Goal: Task Accomplishment & Management: Use online tool/utility

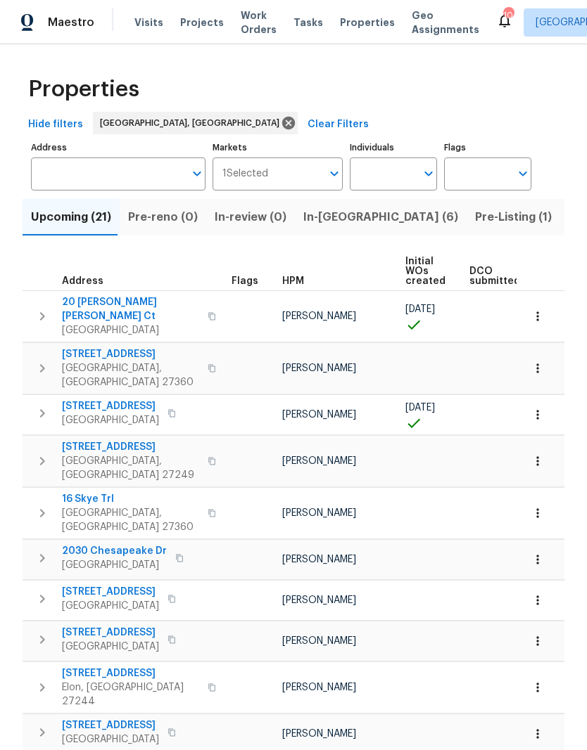
click at [196, 22] on span "Projects" at bounding box center [202, 22] width 44 height 14
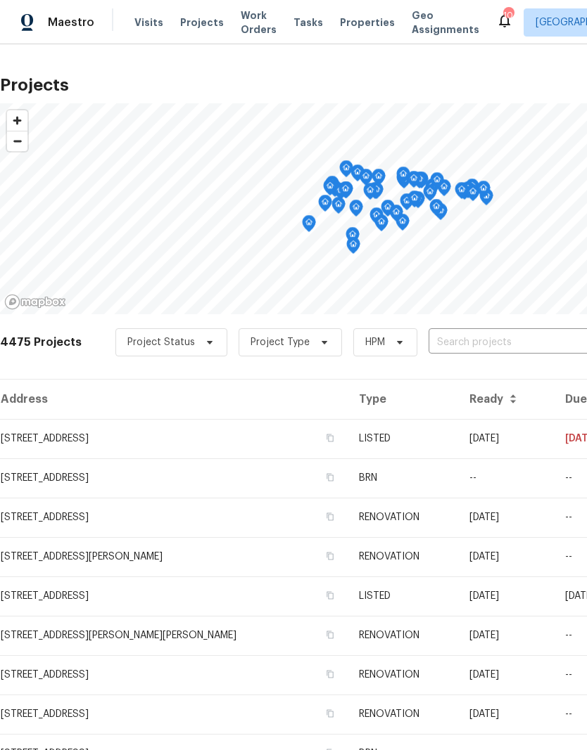
click at [466, 335] on input "text" at bounding box center [508, 343] width 161 height 22
type input "12 Silverbrook"
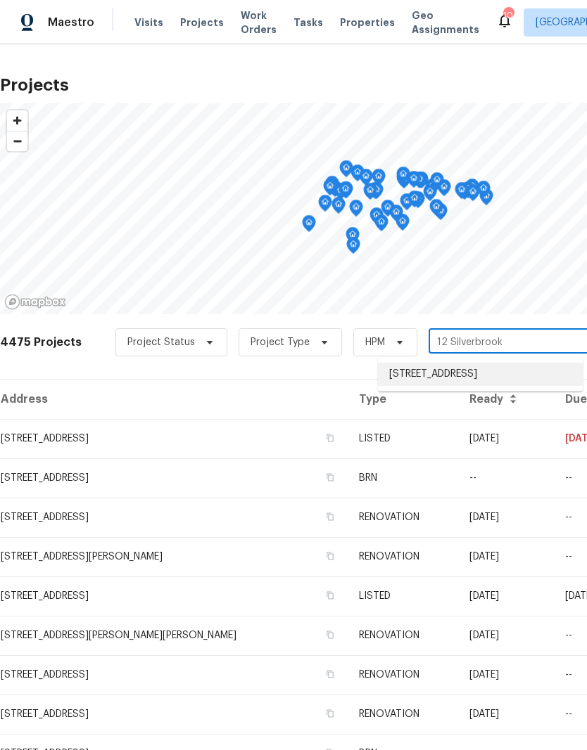
click at [484, 376] on li "[STREET_ADDRESS]" at bounding box center [480, 374] width 205 height 23
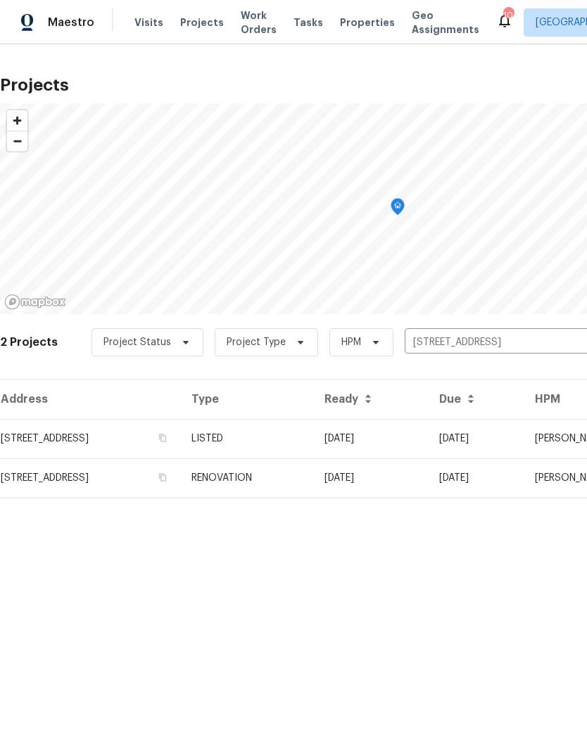
click at [428, 446] on td "[DATE]" at bounding box center [370, 438] width 115 height 39
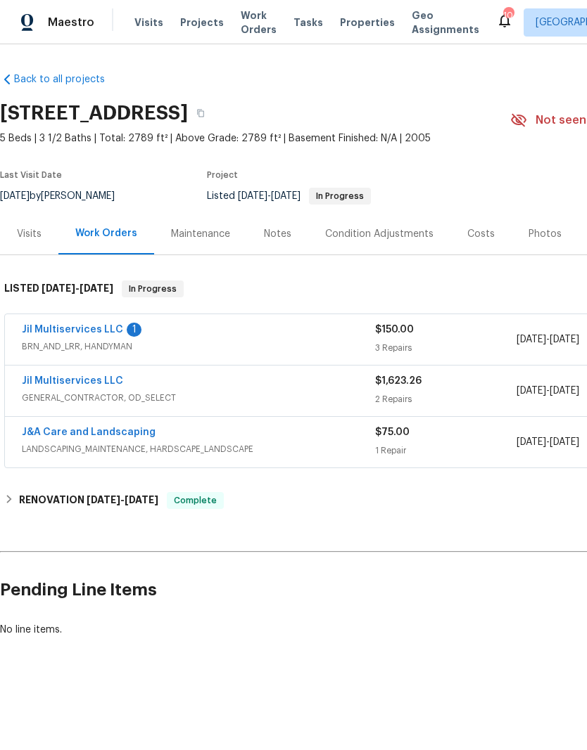
click at [75, 333] on link "Jil Multiservices LLC" at bounding box center [72, 330] width 101 height 10
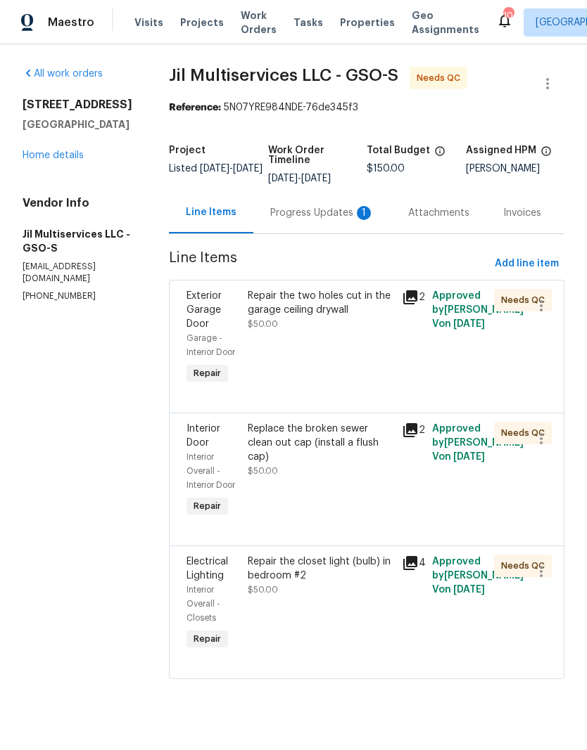
click at [329, 218] on div "Progress Updates 1" at bounding box center [322, 213] width 104 height 14
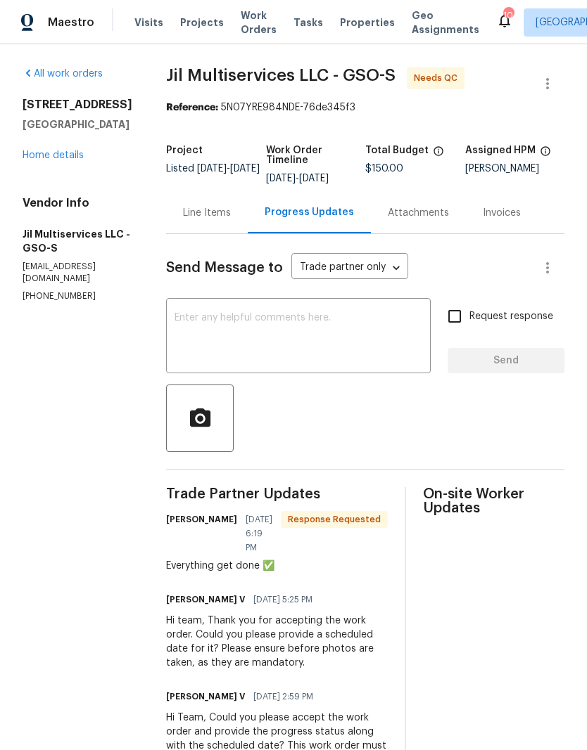
click at [61, 157] on link "Home details" at bounding box center [53, 156] width 61 height 10
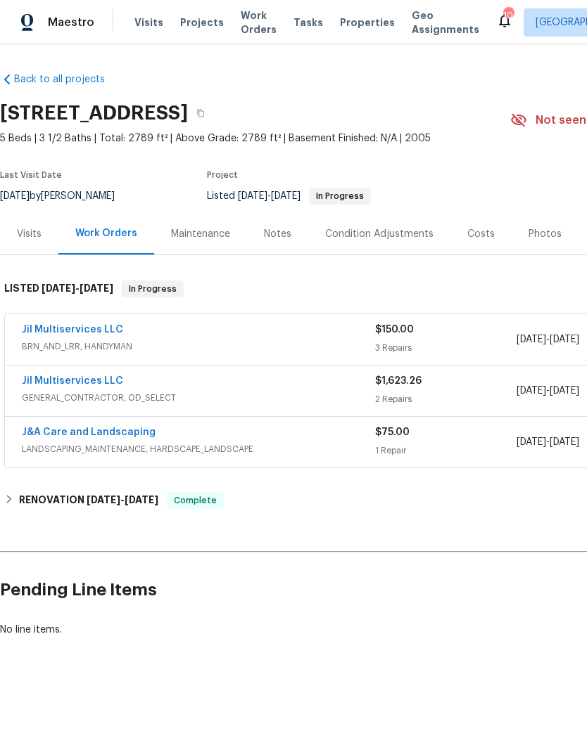
click at [66, 380] on link "Jil Multiservices LLC" at bounding box center [72, 381] width 101 height 10
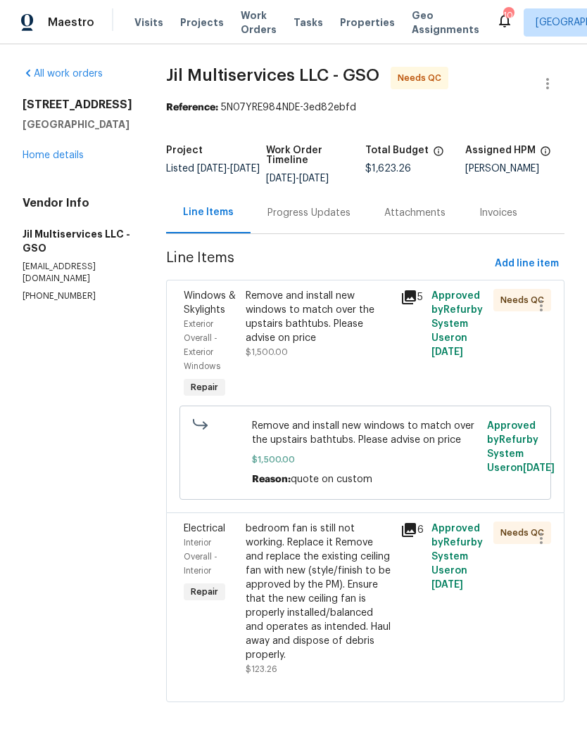
click at [343, 604] on div "bedroom fan is still not working. Replace it Remove and replace the existing ce…" at bounding box center [318, 592] width 146 height 141
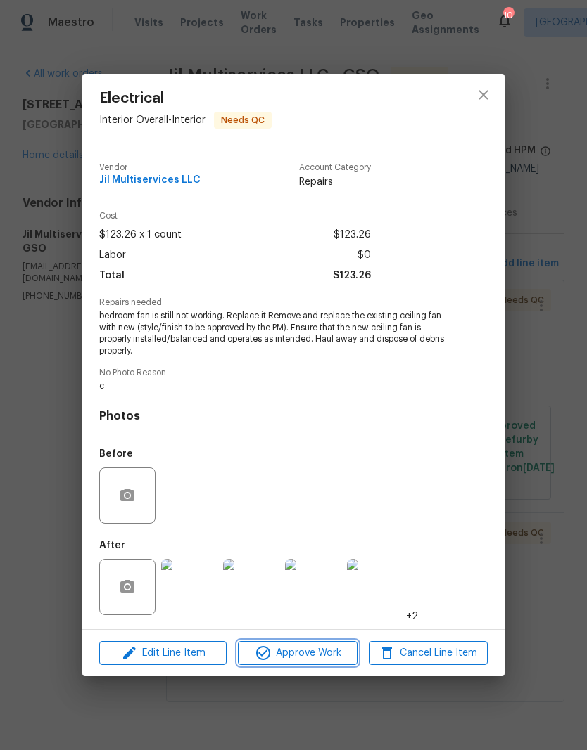
click at [322, 656] on span "Approve Work" at bounding box center [297, 654] width 110 height 18
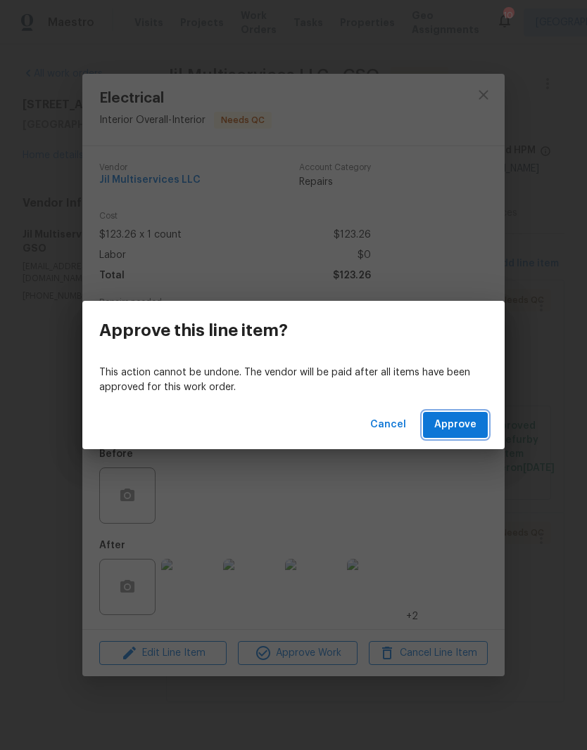
click at [466, 436] on button "Approve" at bounding box center [455, 425] width 65 height 26
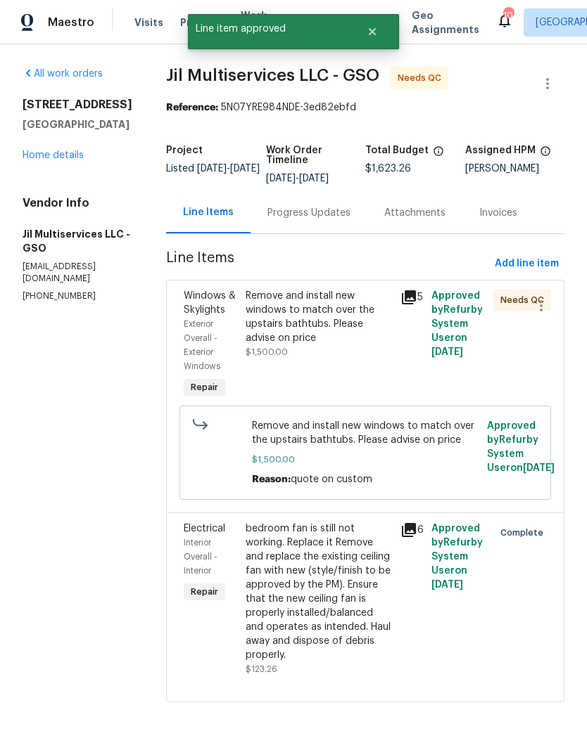
click at [350, 317] on div "Remove and install new windows to match over the upstairs bathtubs. Please advi…" at bounding box center [318, 317] width 146 height 56
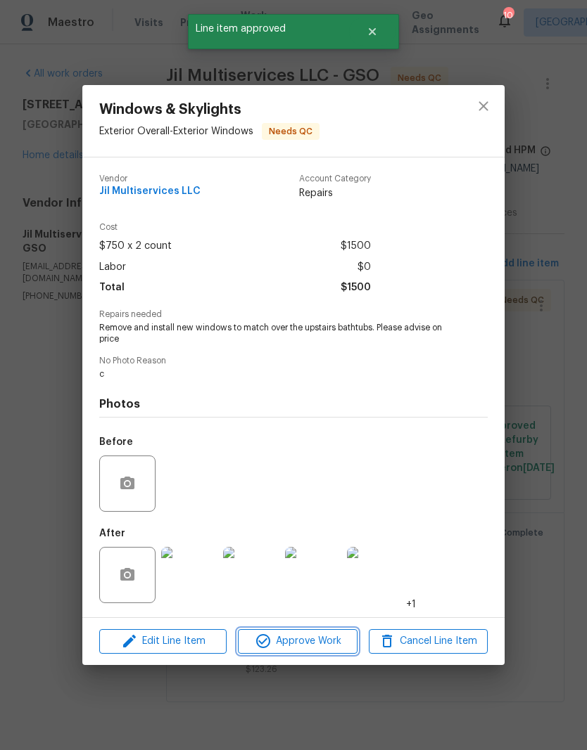
click at [323, 644] on span "Approve Work" at bounding box center [297, 642] width 110 height 18
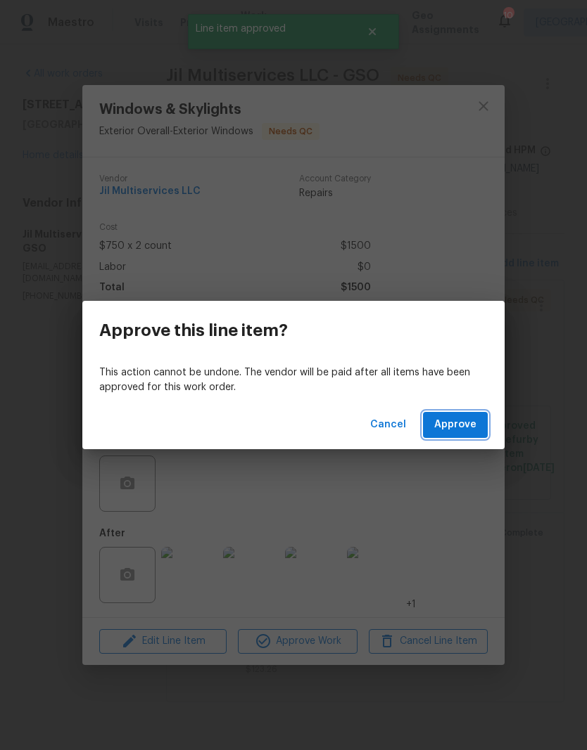
click at [470, 426] on span "Approve" at bounding box center [455, 425] width 42 height 18
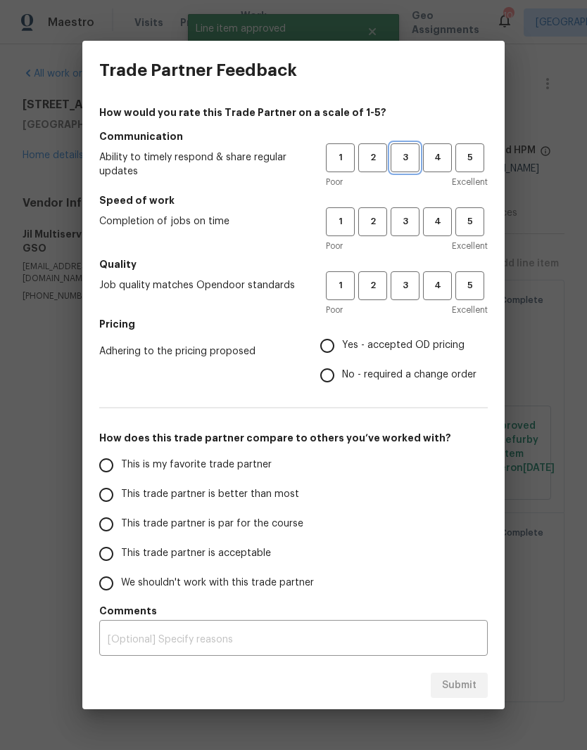
click at [399, 155] on span "3" at bounding box center [405, 158] width 26 height 16
click at [415, 215] on span "3" at bounding box center [405, 222] width 26 height 16
click at [409, 269] on h5 "Quality" at bounding box center [293, 264] width 388 height 14
click at [409, 286] on span "3" at bounding box center [405, 286] width 26 height 16
click at [338, 348] on input "Yes - accepted OD pricing" at bounding box center [327, 346] width 30 height 30
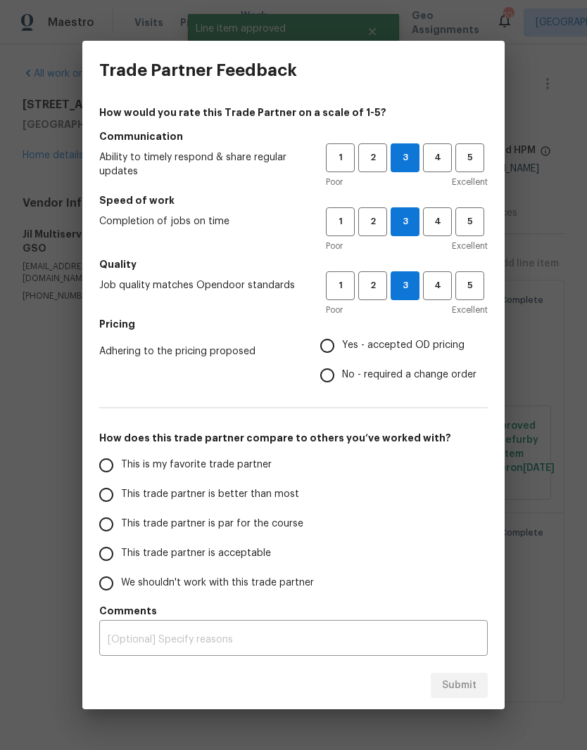
radio input "true"
click at [258, 468] on span "This is my favorite trade partner" at bounding box center [196, 465] width 151 height 15
click at [121, 468] on input "This is my favorite trade partner" at bounding box center [106, 466] width 30 height 30
radio input "false"
click at [281, 506] on label "This trade partner is better than most" at bounding box center [202, 495] width 222 height 30
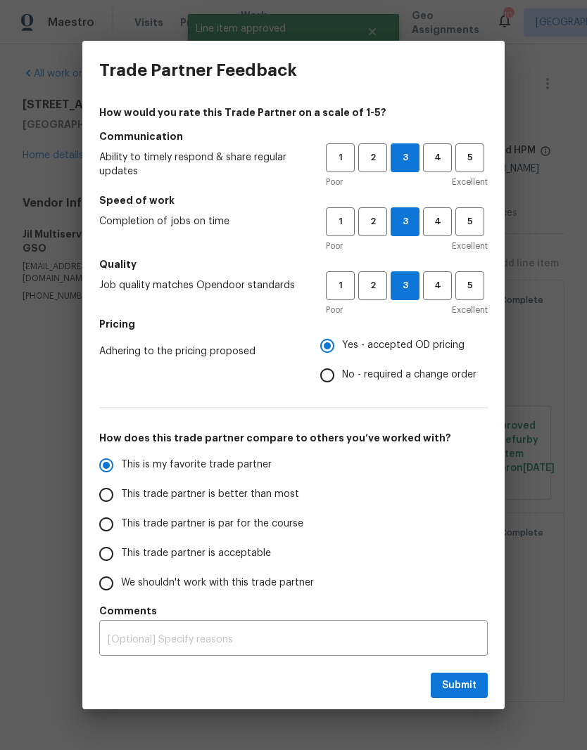
click at [121, 506] on input "This trade partner is better than most" at bounding box center [106, 495] width 30 height 30
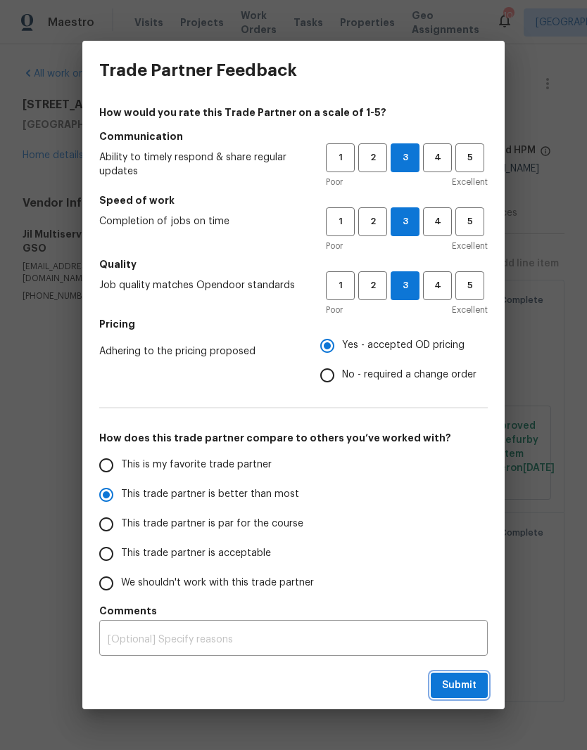
click at [454, 684] on span "Submit" at bounding box center [459, 686] width 34 height 18
radio input "true"
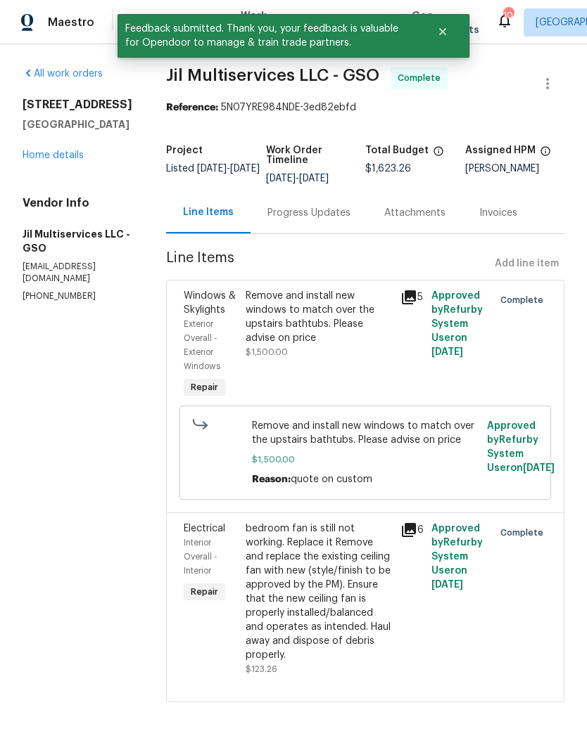
click at [75, 157] on link "Home details" at bounding box center [53, 156] width 61 height 10
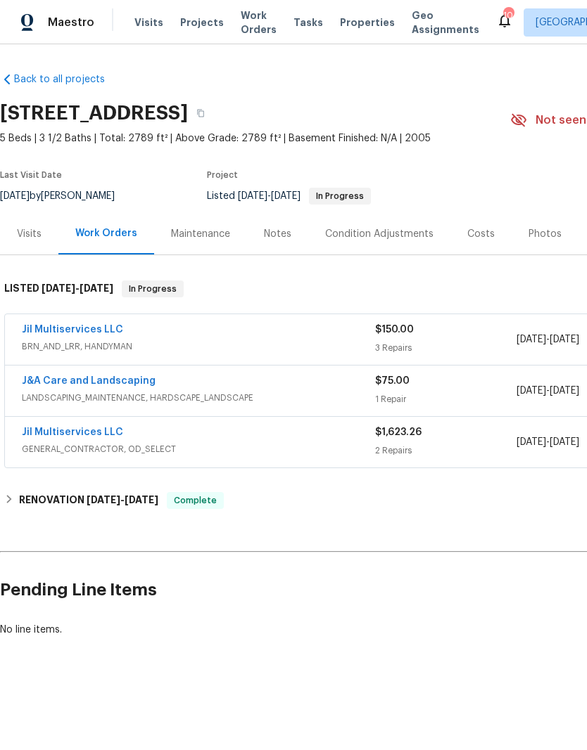
click at [113, 379] on link "J&A Care and Landscaping" at bounding box center [89, 381] width 134 height 10
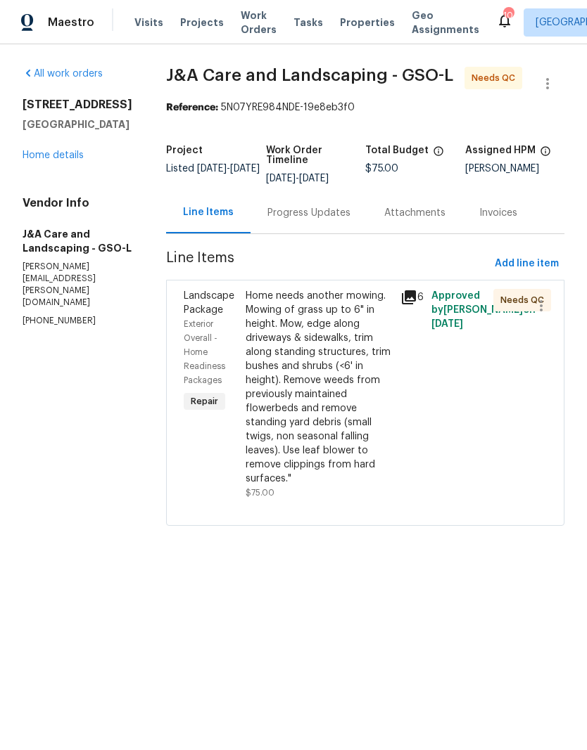
click at [350, 410] on div "Home needs another mowing. Mowing of grass up to 6" in height. Mow, edge along …" at bounding box center [318, 387] width 146 height 197
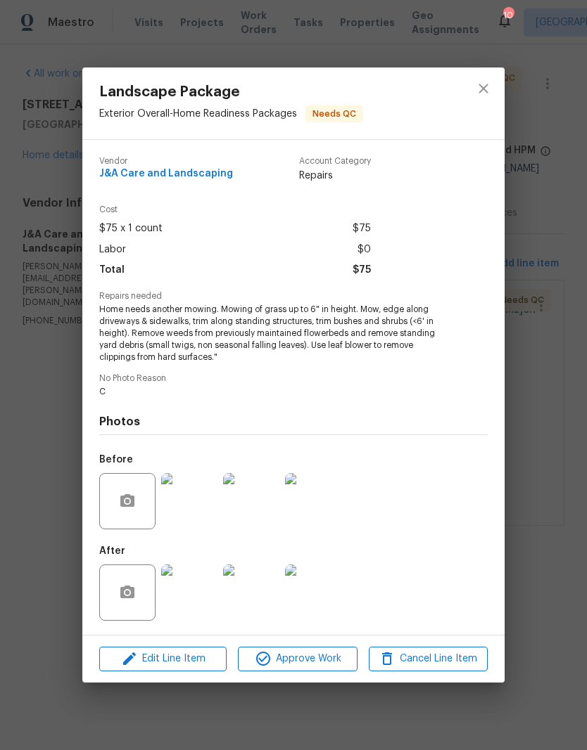
click at [312, 666] on span "Approve Work" at bounding box center [297, 660] width 110 height 18
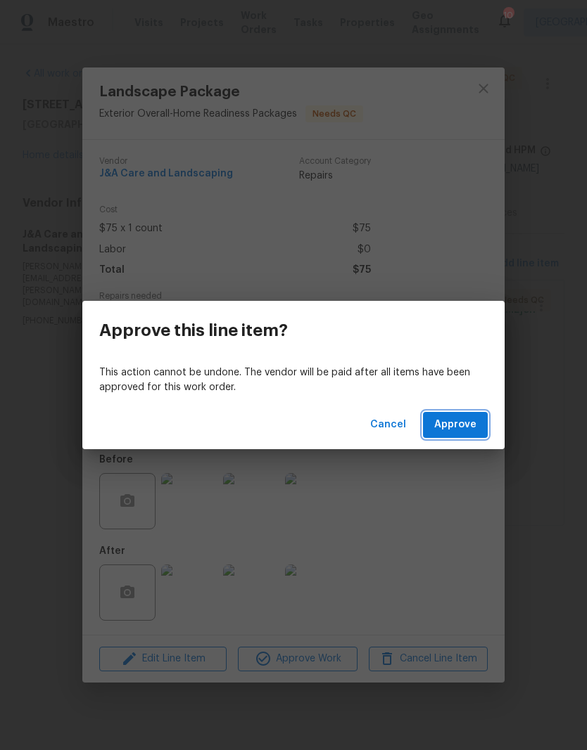
click at [478, 429] on button "Approve" at bounding box center [455, 425] width 65 height 26
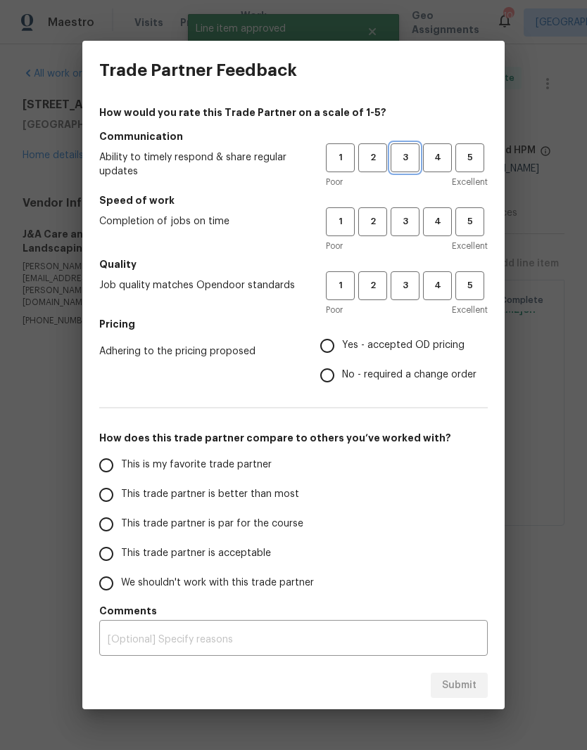
click at [414, 151] on span "3" at bounding box center [405, 158] width 26 height 16
click at [410, 222] on span "3" at bounding box center [405, 222] width 26 height 16
click at [407, 264] on h5 "Quality" at bounding box center [293, 264] width 388 height 14
click at [413, 279] on span "3" at bounding box center [405, 286] width 26 height 16
click at [347, 343] on span "Yes - accepted OD pricing" at bounding box center [403, 345] width 122 height 15
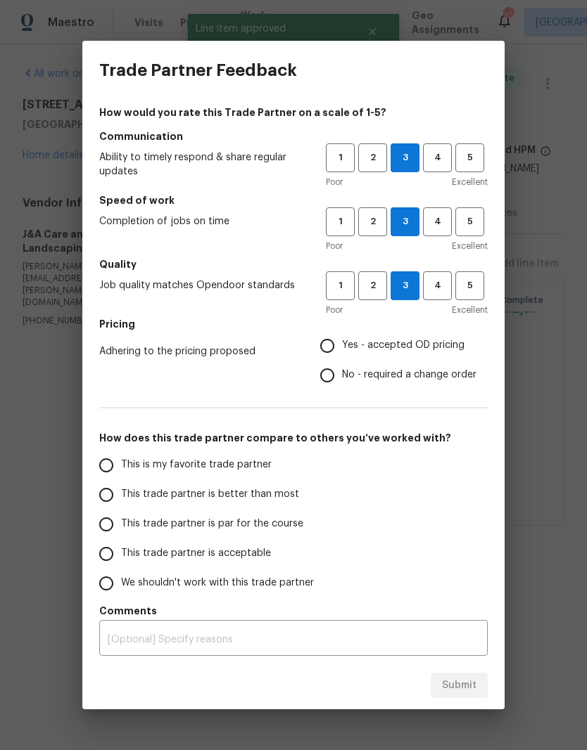
click at [342, 343] on input "Yes - accepted OD pricing" at bounding box center [327, 346] width 30 height 30
radio input "true"
click at [289, 494] on span "This trade partner is better than most" at bounding box center [210, 494] width 178 height 15
click at [121, 494] on input "This trade partner is better than most" at bounding box center [106, 495] width 30 height 30
click at [459, 688] on span "Submit" at bounding box center [459, 686] width 34 height 18
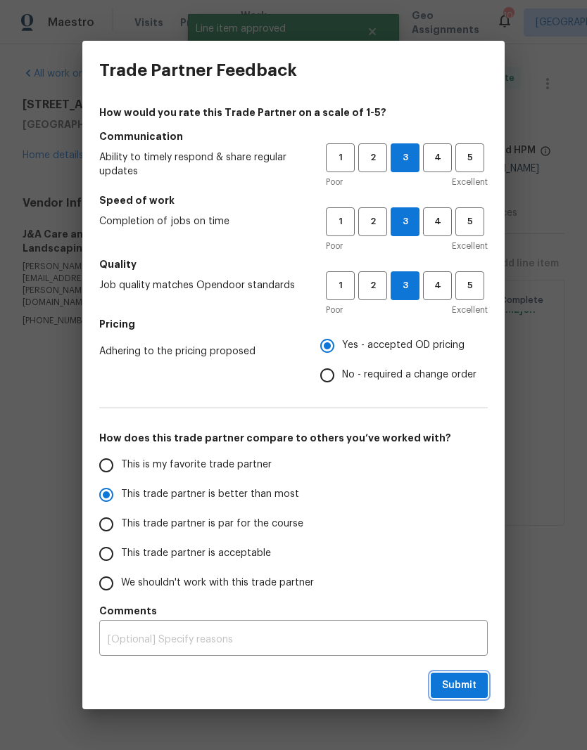
radio input "true"
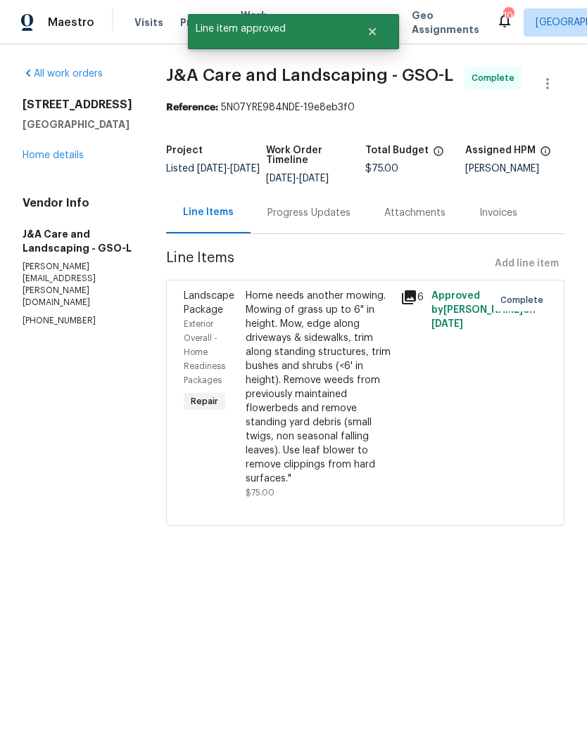
radio input "false"
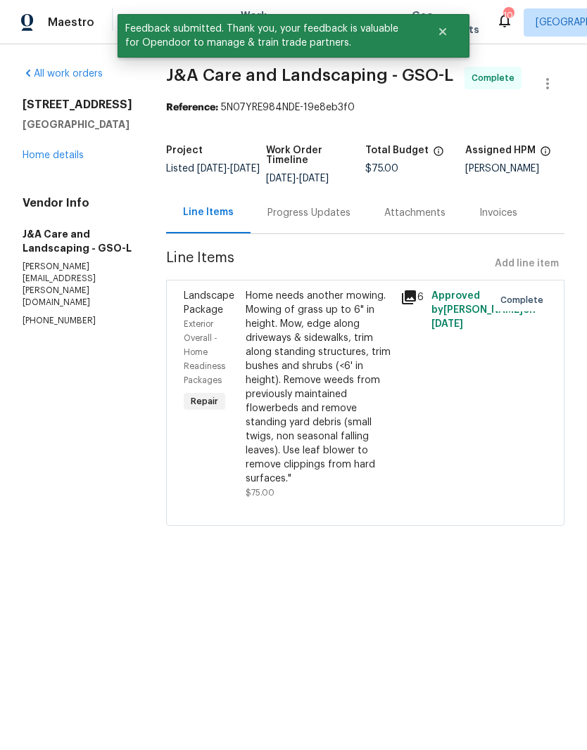
click at [65, 160] on link "Home details" at bounding box center [53, 156] width 61 height 10
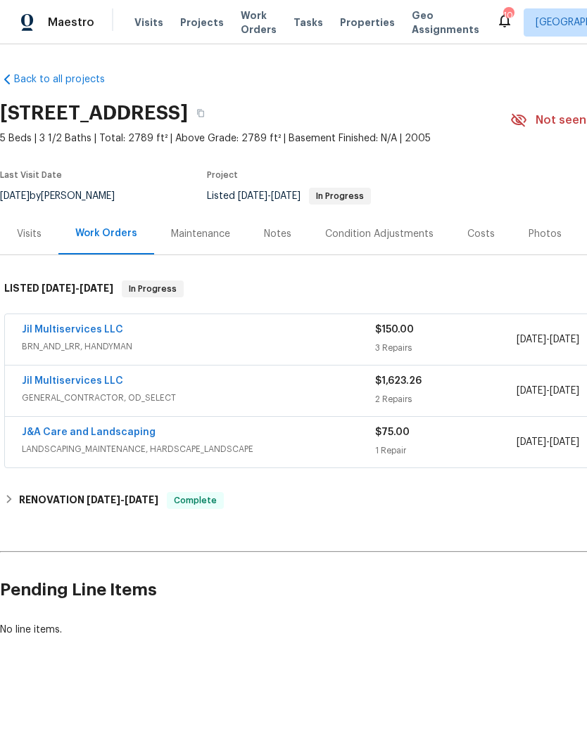
click at [81, 328] on link "Jil Multiservices LLC" at bounding box center [72, 330] width 101 height 10
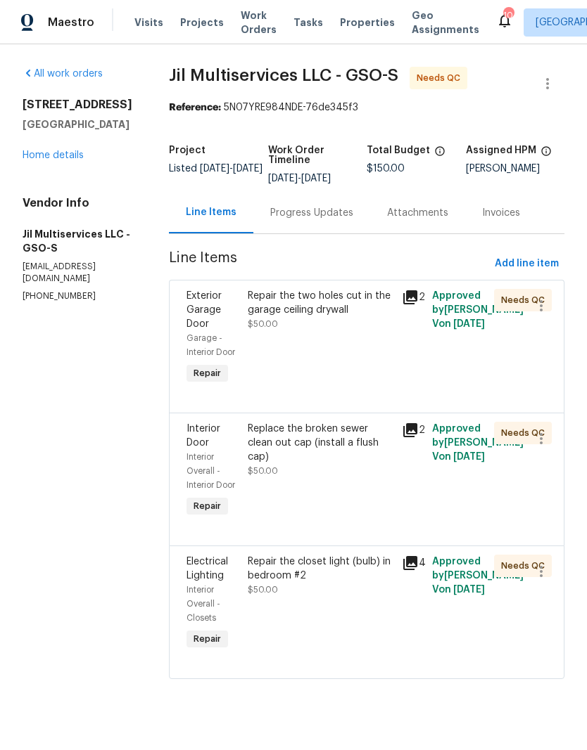
click at [382, 468] on div "Replace the broken sewer clean out cap (install a flush cap) $50.00" at bounding box center [320, 450] width 145 height 56
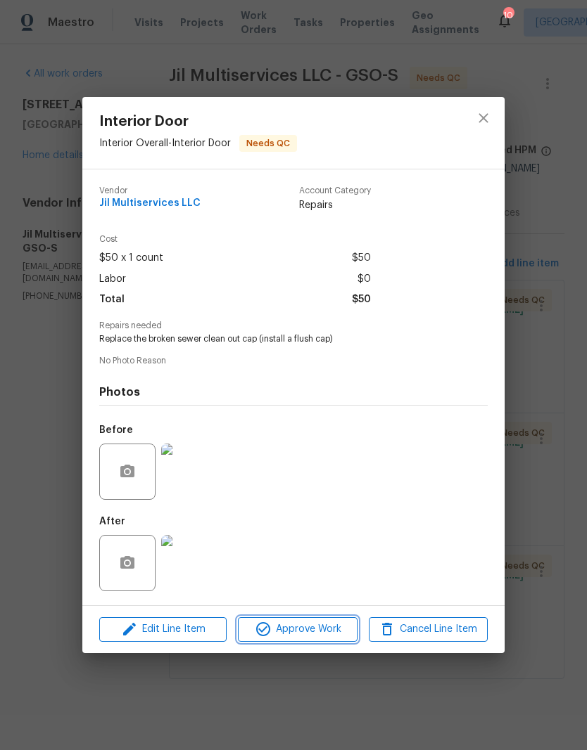
click at [316, 639] on span "Approve Work" at bounding box center [297, 630] width 110 height 18
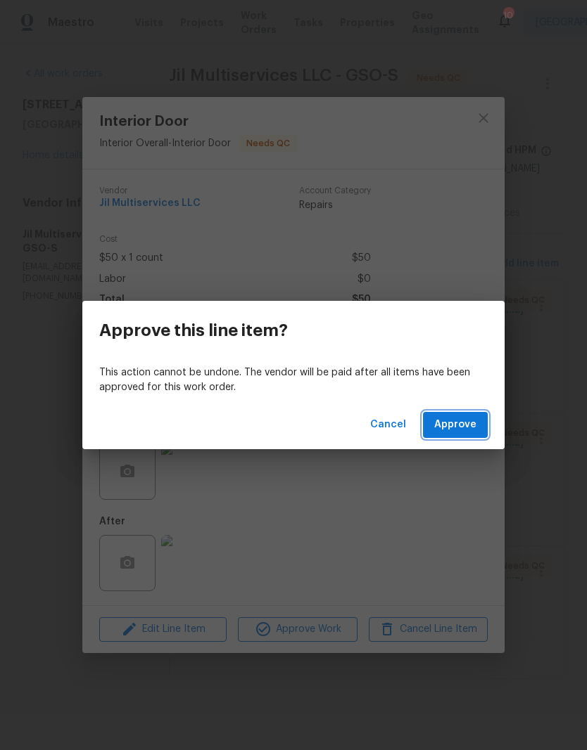
click at [459, 429] on span "Approve" at bounding box center [455, 425] width 42 height 18
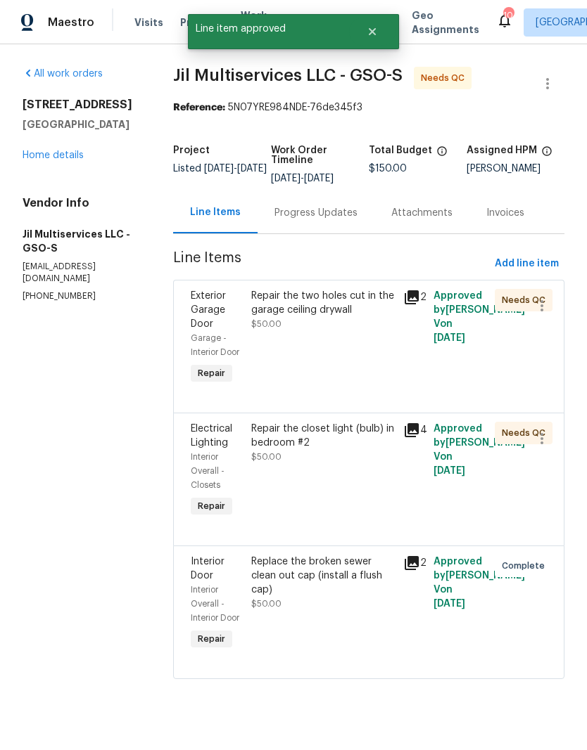
click at [382, 317] on div "Repair the two holes cut in the garage ceiling drywall $50.00" at bounding box center [322, 310] width 143 height 42
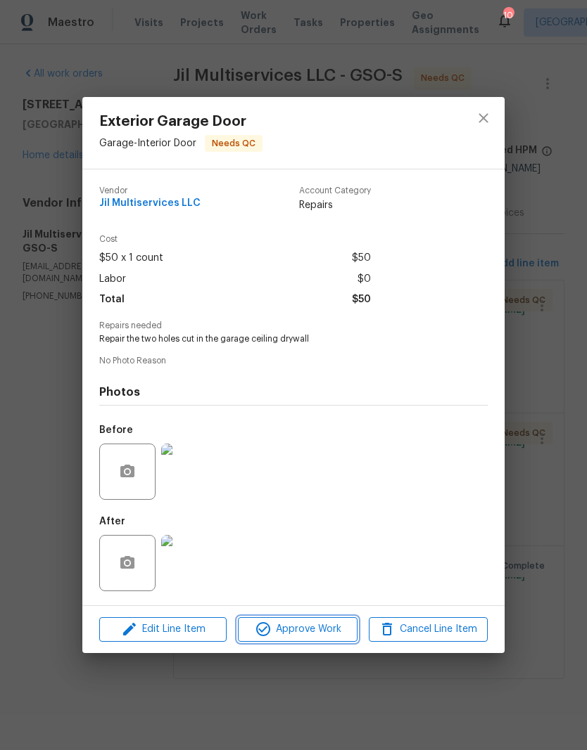
click at [328, 637] on span "Approve Work" at bounding box center [297, 630] width 110 height 18
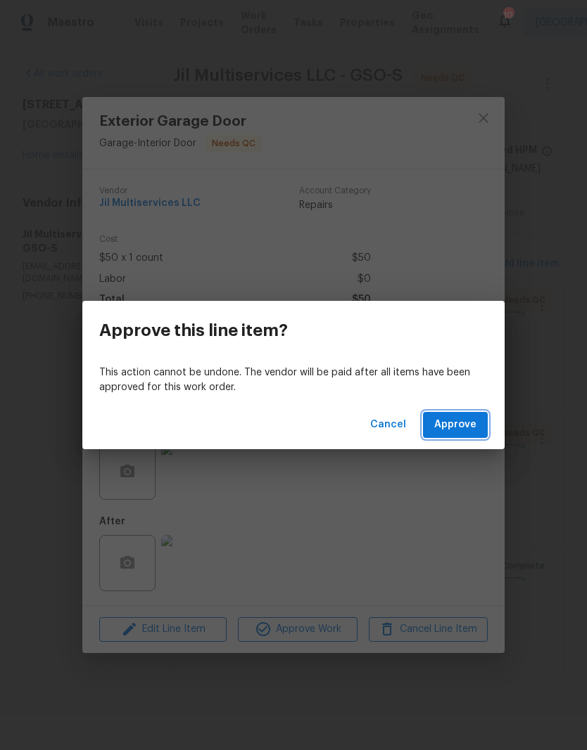
click at [466, 429] on span "Approve" at bounding box center [455, 425] width 42 height 18
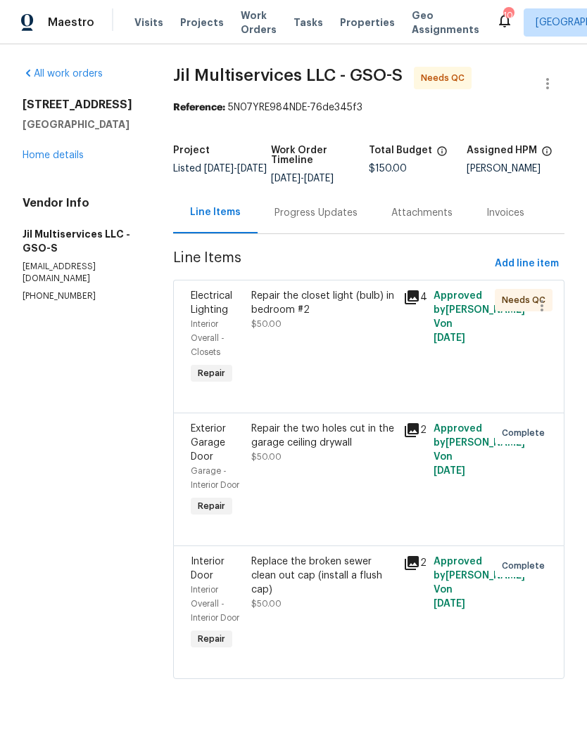
click at [383, 337] on div "Repair the closet light (bulb) in bedroom #2 $50.00" at bounding box center [323, 338] width 152 height 107
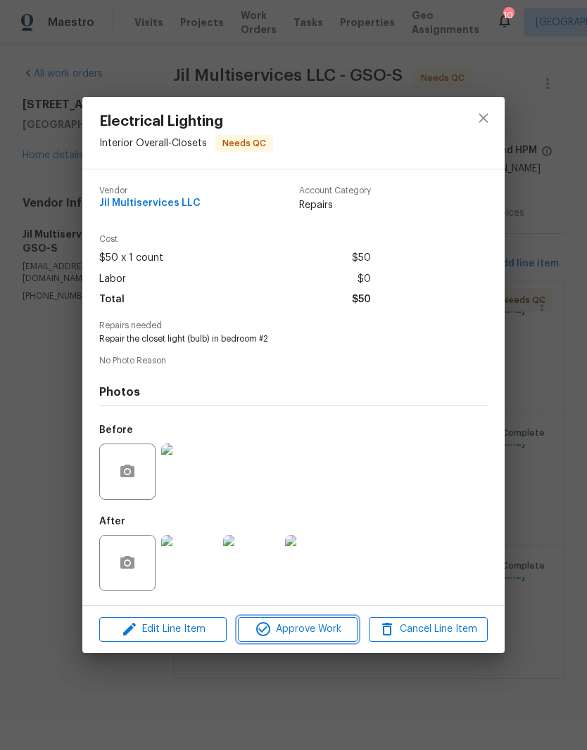
click at [323, 632] on span "Approve Work" at bounding box center [297, 630] width 110 height 18
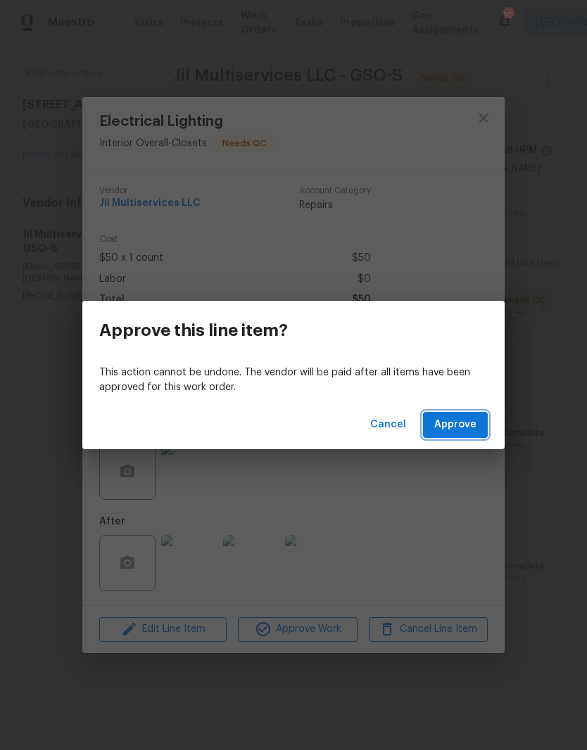
click at [467, 425] on span "Approve" at bounding box center [455, 425] width 42 height 18
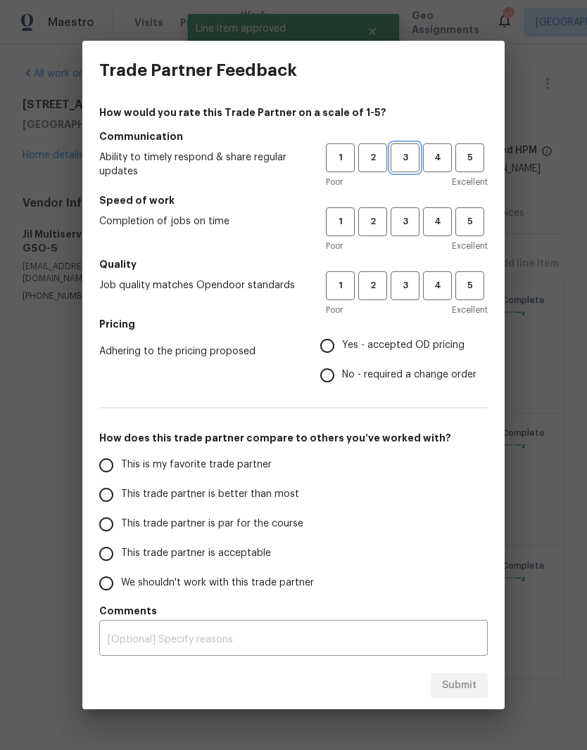
click at [411, 167] on button "3" at bounding box center [404, 157] width 29 height 29
click at [414, 227] on span "3" at bounding box center [405, 222] width 26 height 16
click at [416, 292] on span "3" at bounding box center [405, 286] width 26 height 16
click at [340, 348] on input "Yes - accepted OD pricing" at bounding box center [327, 346] width 30 height 30
radio input "true"
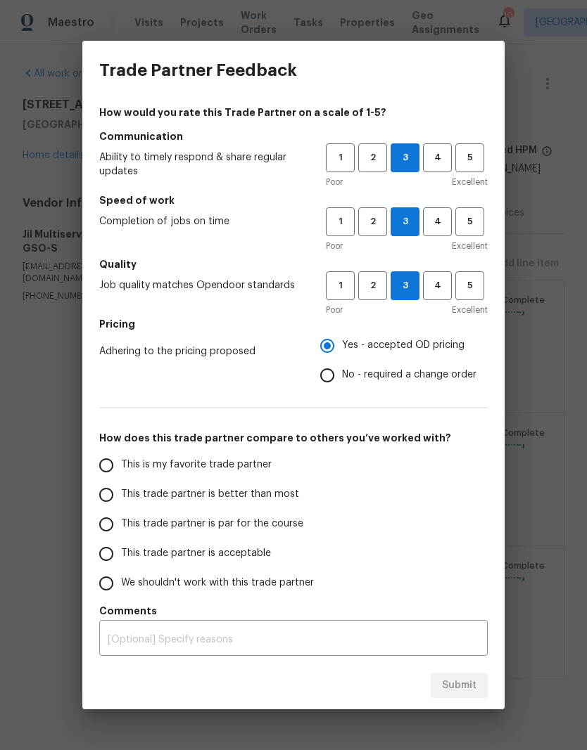
click at [286, 493] on span "This trade partner is better than most" at bounding box center [210, 494] width 178 height 15
click at [121, 493] on input "This trade partner is better than most" at bounding box center [106, 495] width 30 height 30
click at [477, 688] on button "Submit" at bounding box center [458, 686] width 57 height 26
radio input "true"
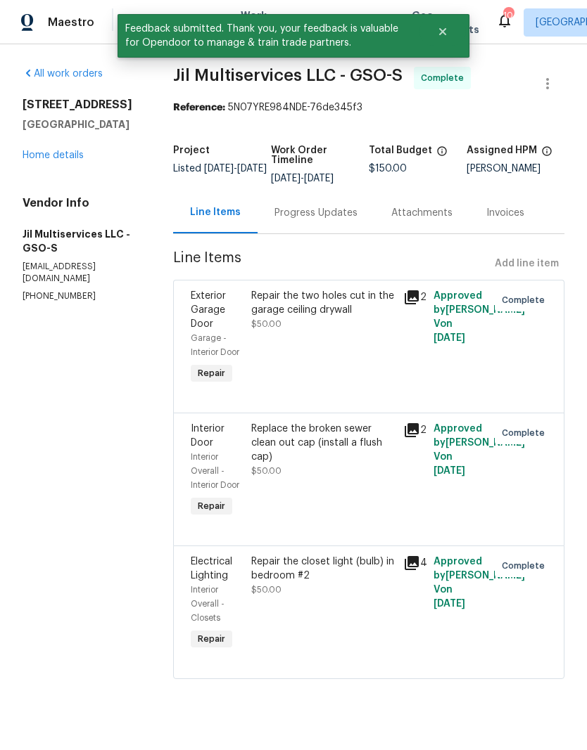
click at [62, 159] on link "Home details" at bounding box center [53, 156] width 61 height 10
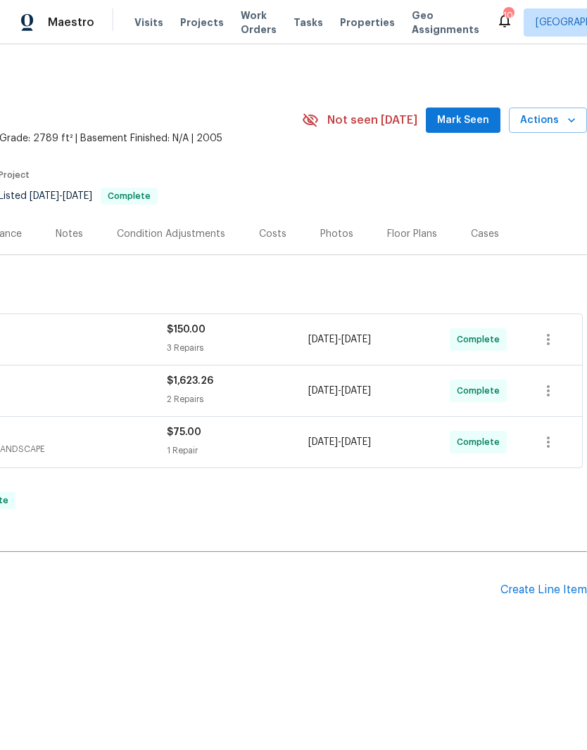
scroll to position [0, 208]
click at [474, 117] on span "Mark Seen" at bounding box center [463, 121] width 52 height 18
